Goal: Information Seeking & Learning: Learn about a topic

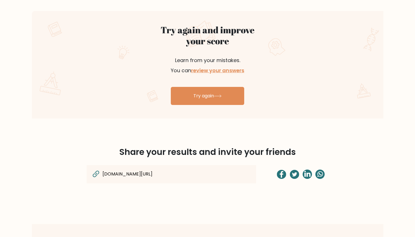
scroll to position [312, 0]
click at [229, 69] on link "review your answers" at bounding box center [217, 70] width 53 height 7
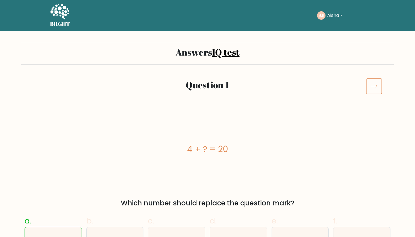
click at [380, 85] on icon at bounding box center [374, 86] width 16 height 16
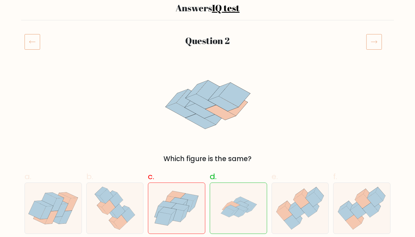
scroll to position [45, 0]
click at [375, 41] on icon at bounding box center [374, 41] width 16 height 16
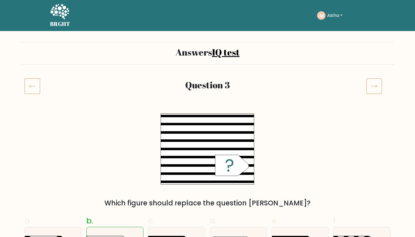
click at [375, 87] on icon at bounding box center [374, 86] width 16 height 16
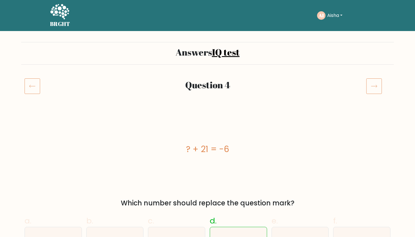
click at [375, 87] on icon at bounding box center [374, 86] width 16 height 16
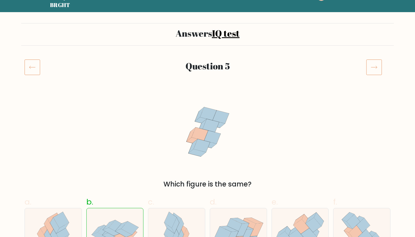
scroll to position [23, 0]
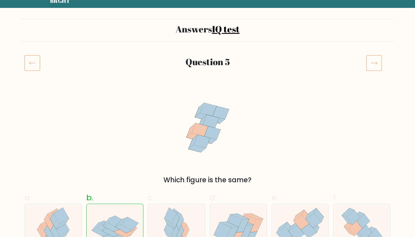
click at [377, 60] on icon at bounding box center [374, 63] width 16 height 16
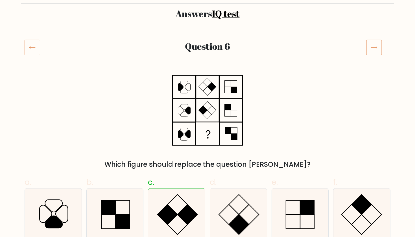
scroll to position [39, 0]
click at [374, 50] on icon at bounding box center [374, 47] width 16 height 16
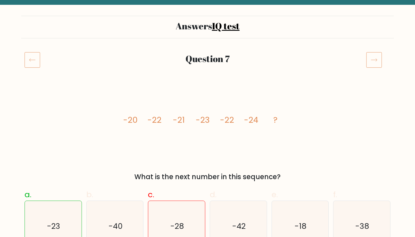
scroll to position [20, 0]
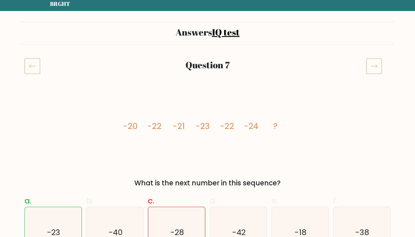
click at [377, 62] on icon at bounding box center [374, 66] width 16 height 16
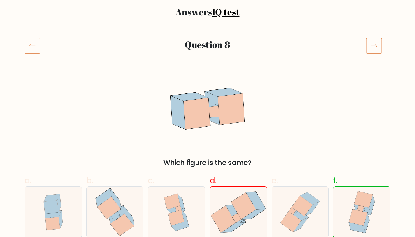
scroll to position [41, 0]
click at [375, 42] on icon at bounding box center [374, 45] width 16 height 16
